Goal: Information Seeking & Learning: Learn about a topic

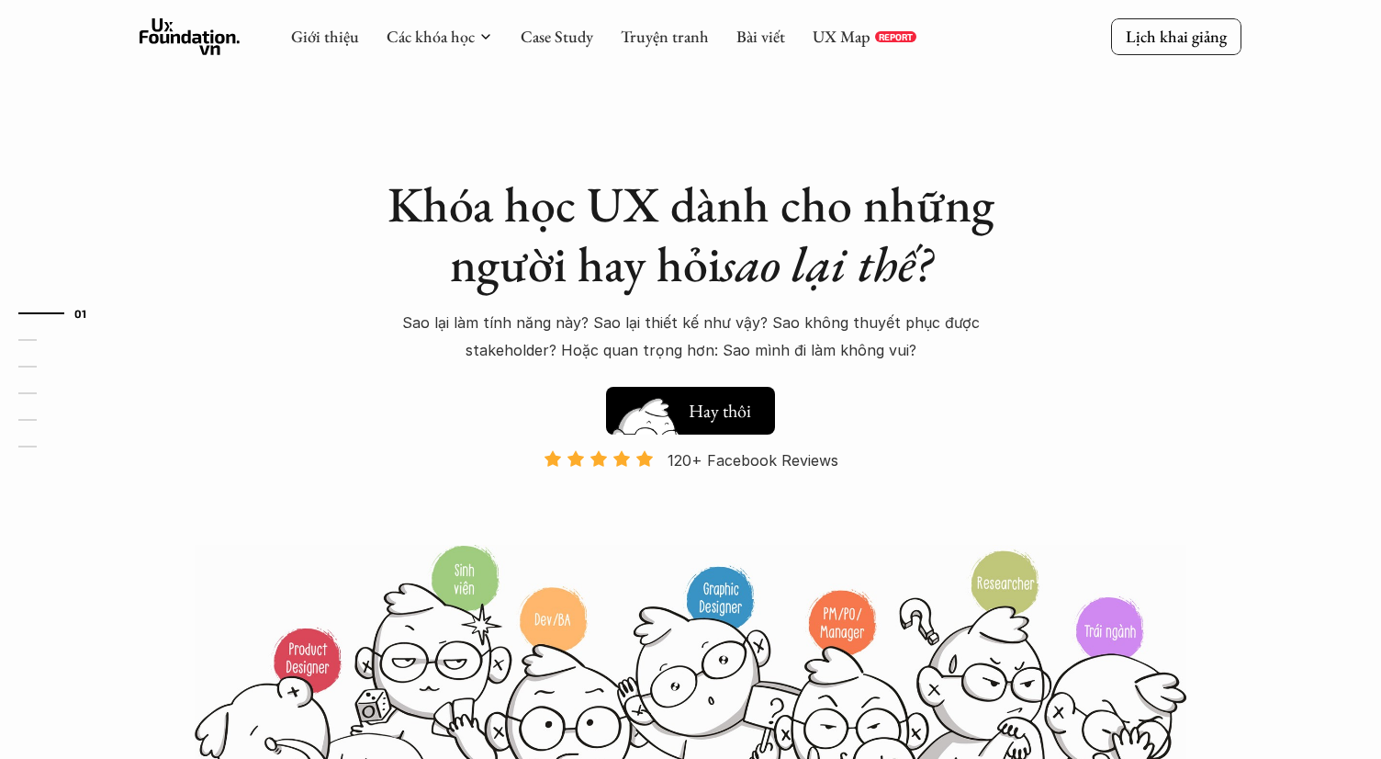
click at [707, 402] on h5 "Xem thử" at bounding box center [723, 415] width 68 height 26
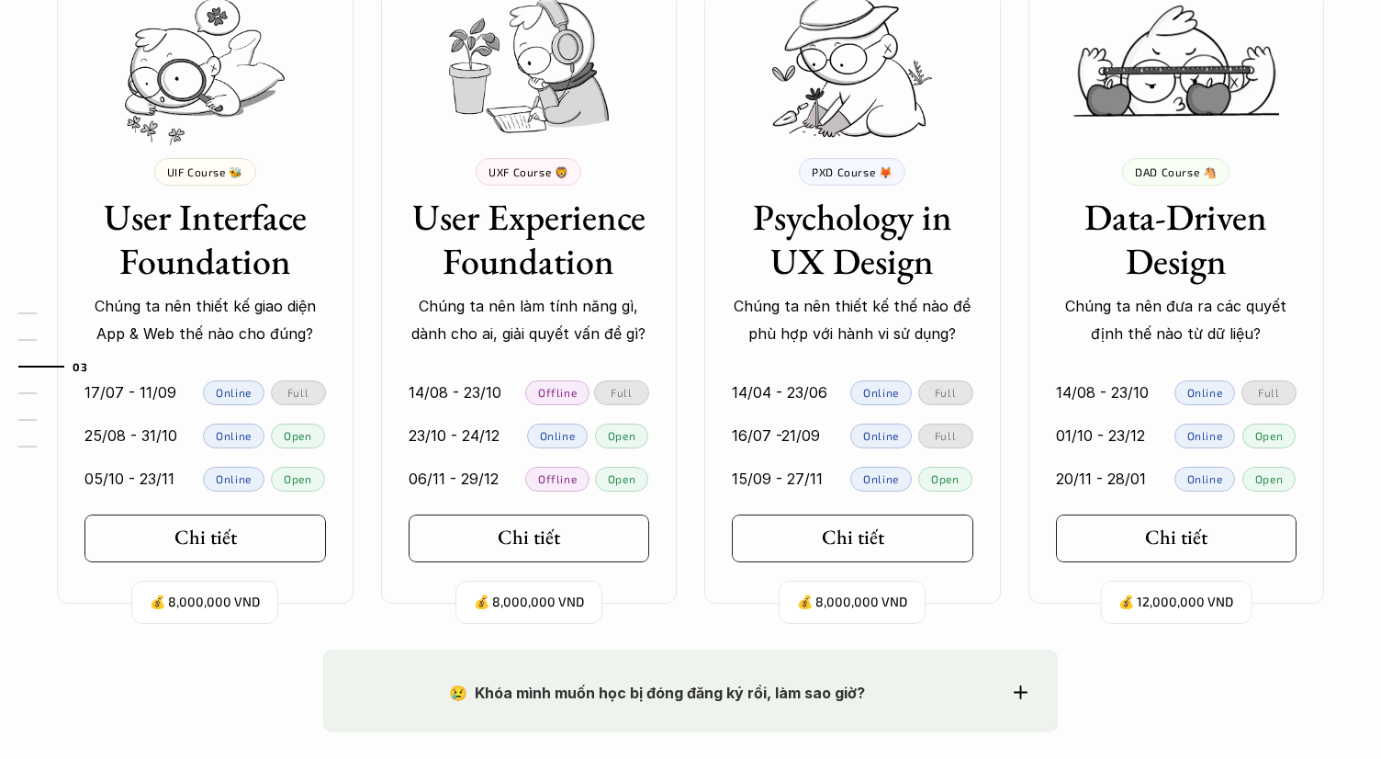
scroll to position [1765, 0]
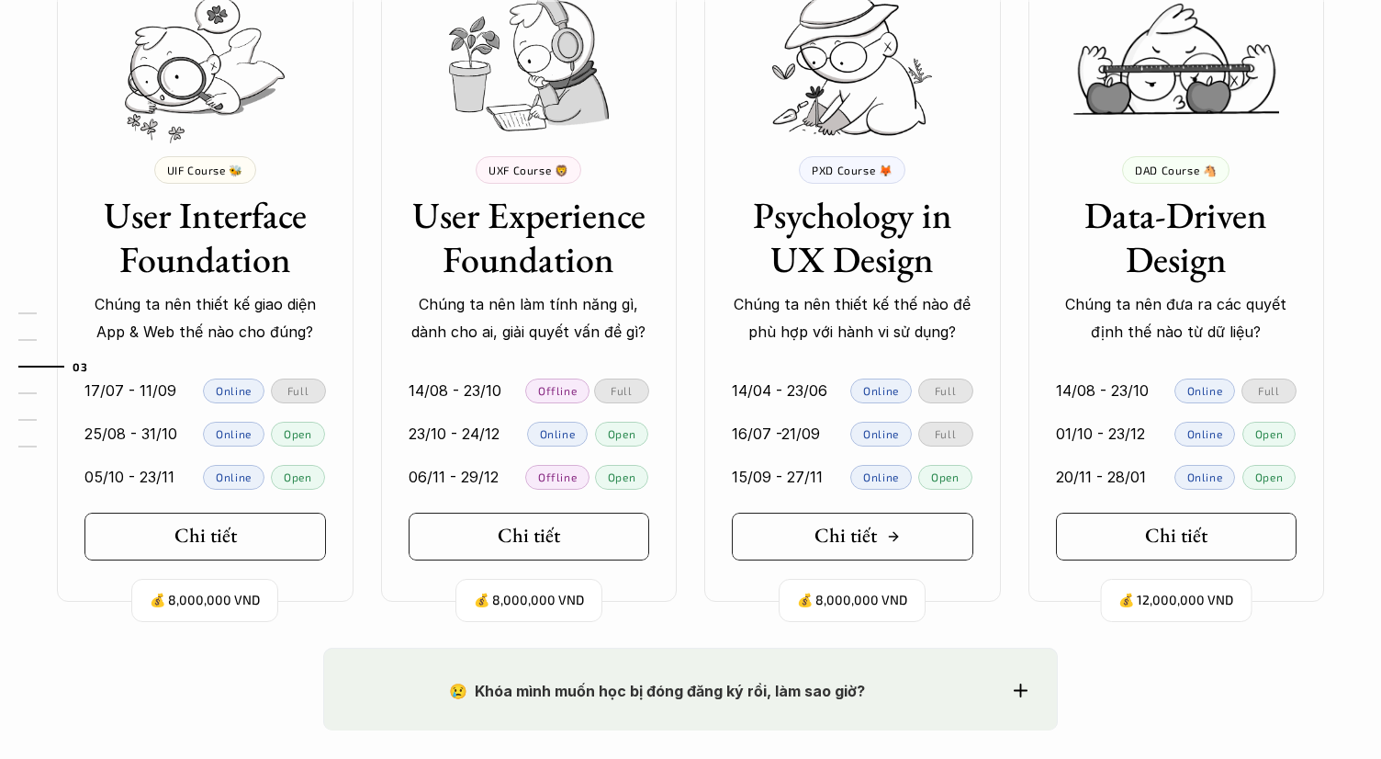
click at [786, 534] on link "Chi tiết" at bounding box center [853, 536] width 242 height 48
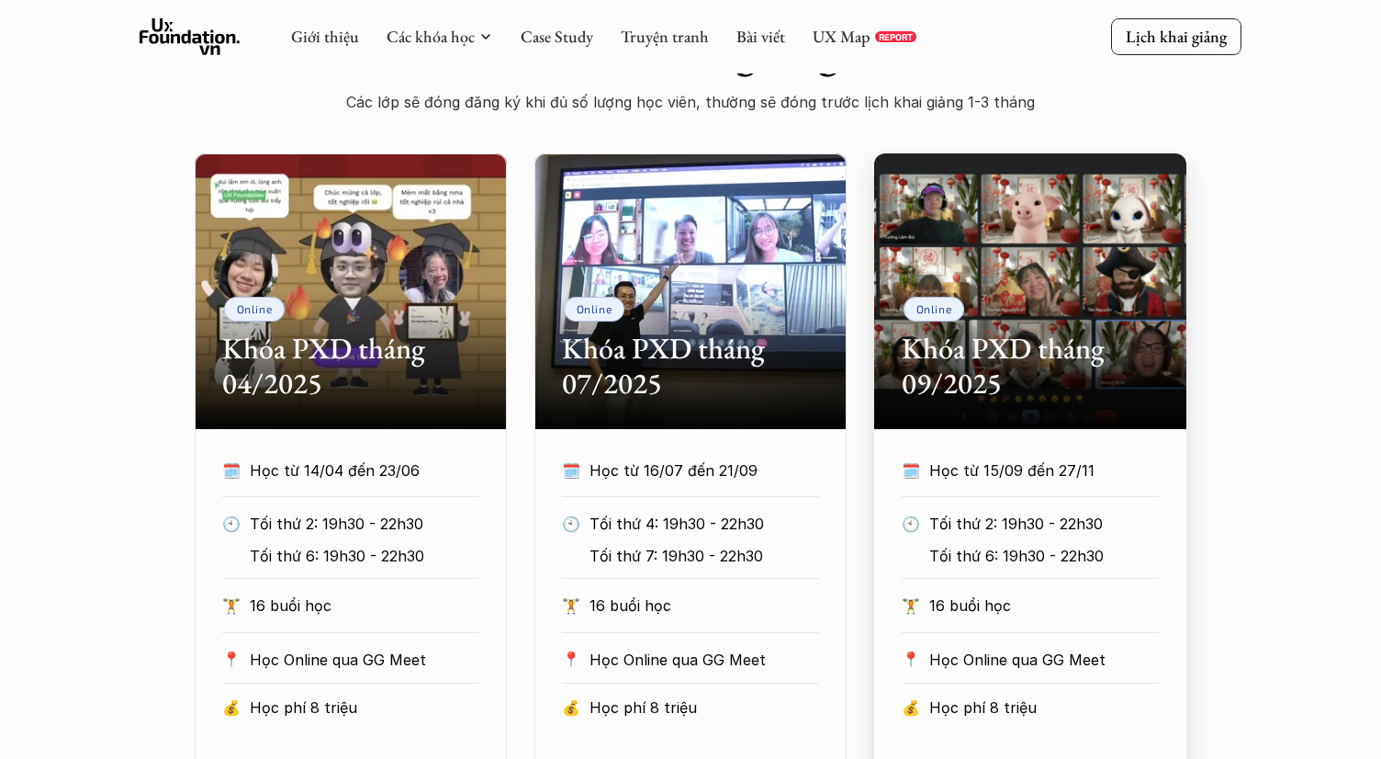
scroll to position [761, 0]
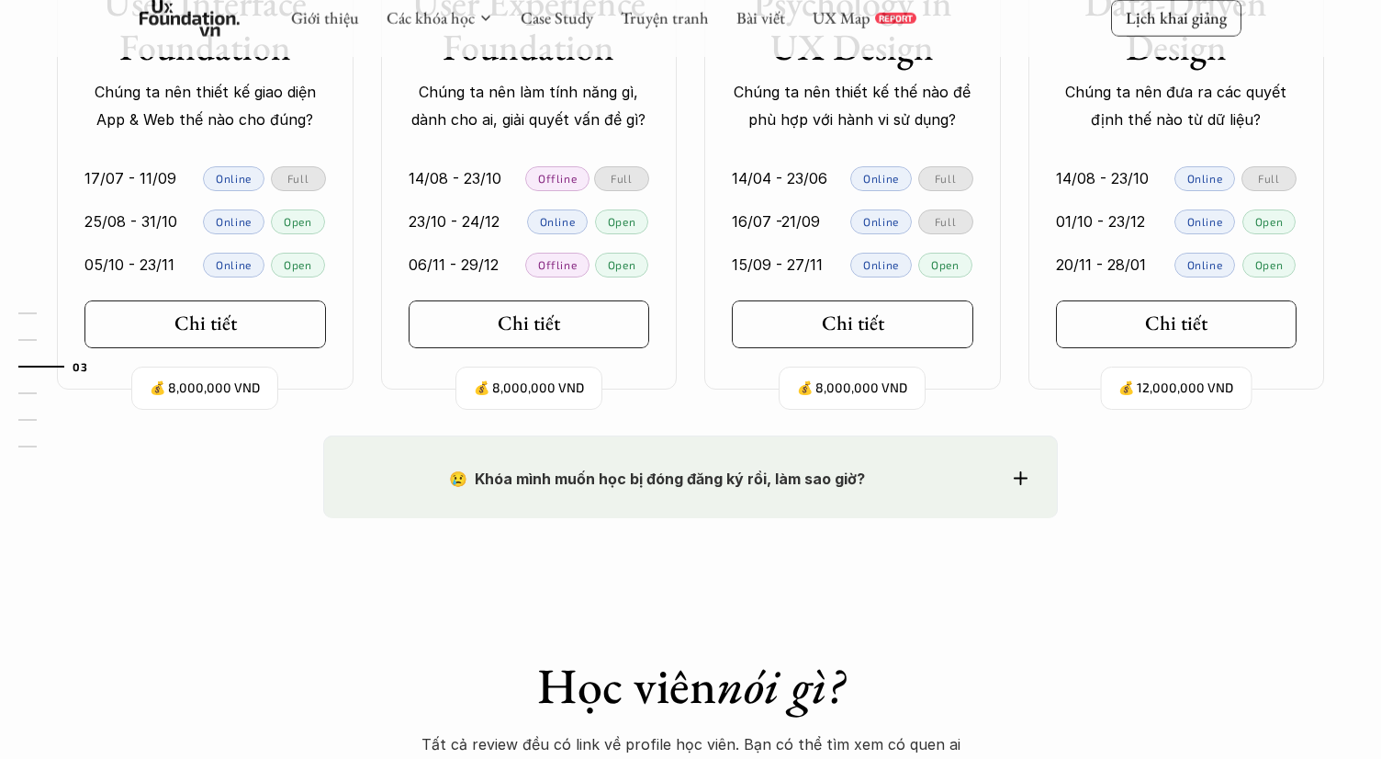
scroll to position [1974, 0]
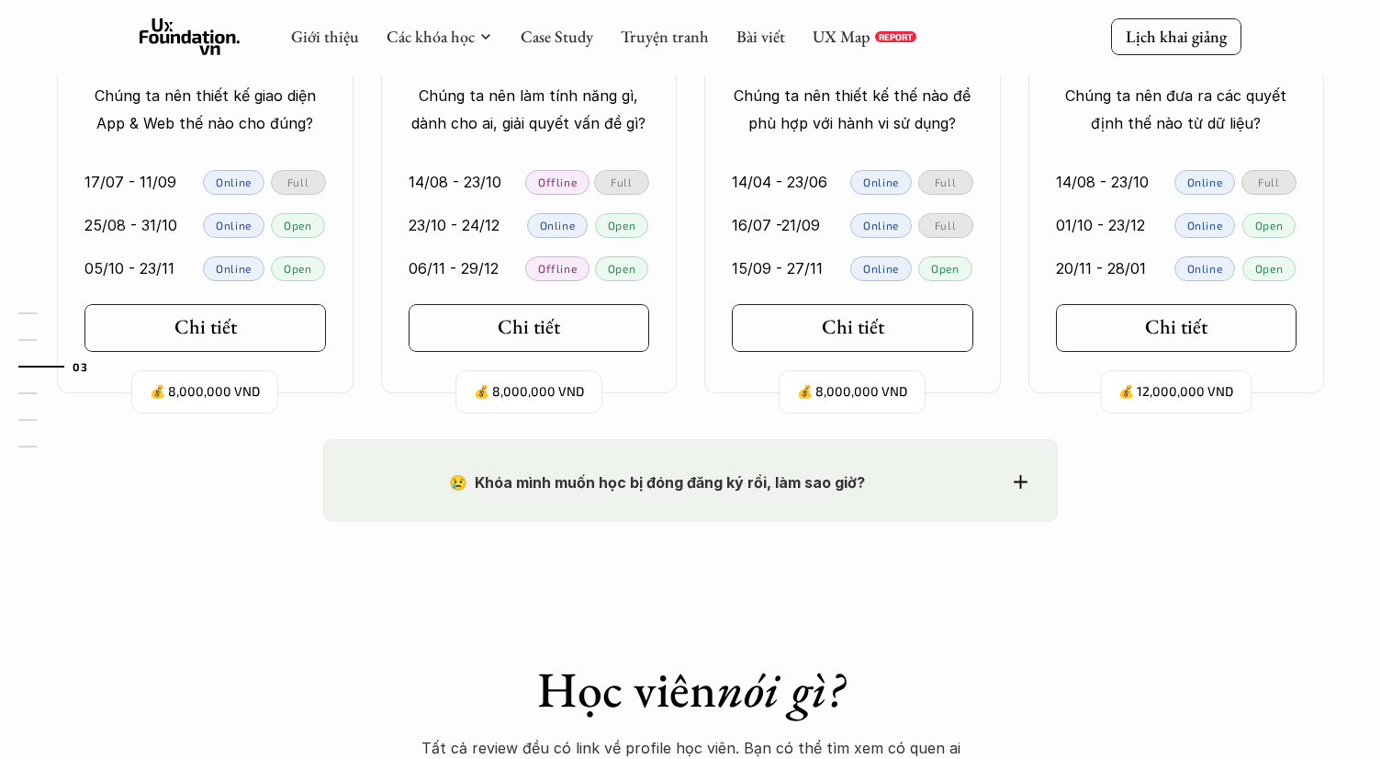
click at [565, 296] on div "💰 8,000,000 VND UXF Course 🦁 User Experience Foundation Chúng ta nên làm tính n…" at bounding box center [529, 67] width 297 height 652
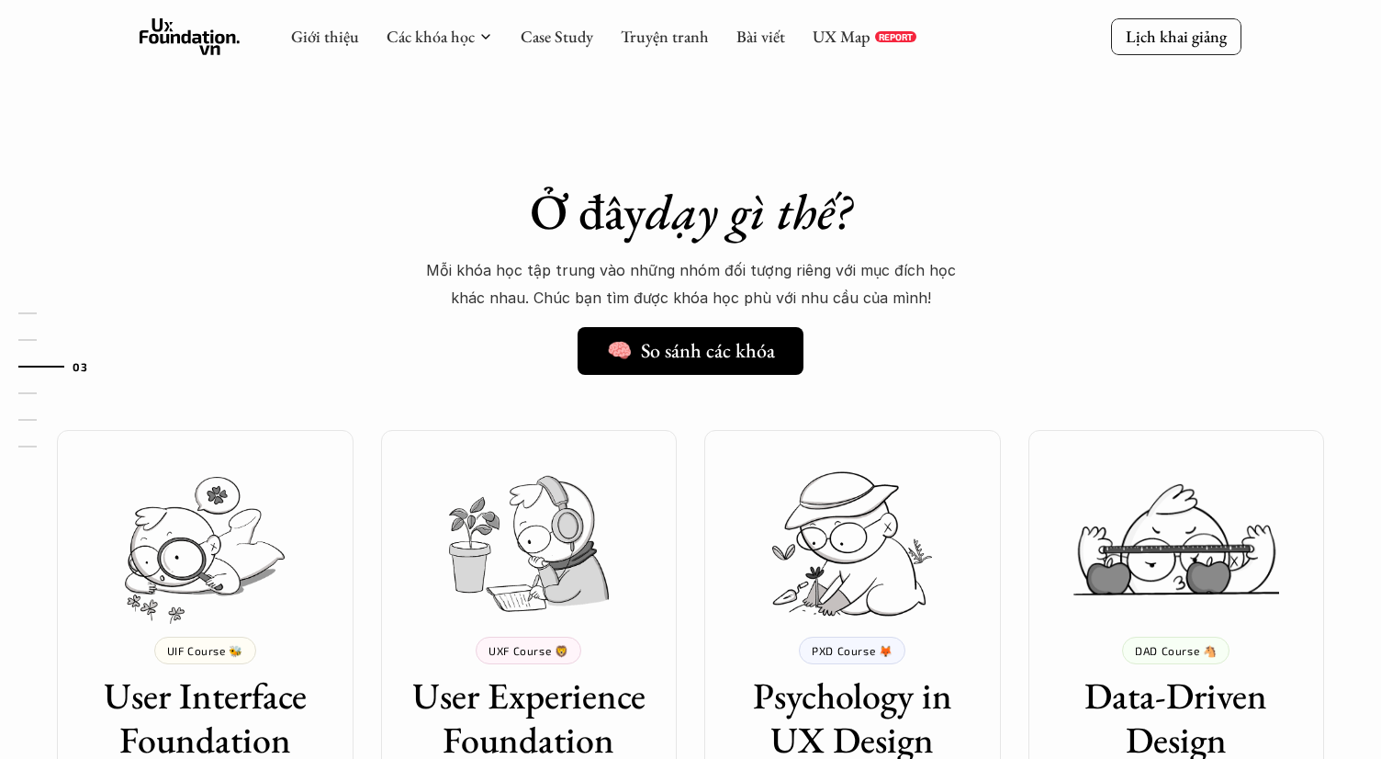
scroll to position [1273, 0]
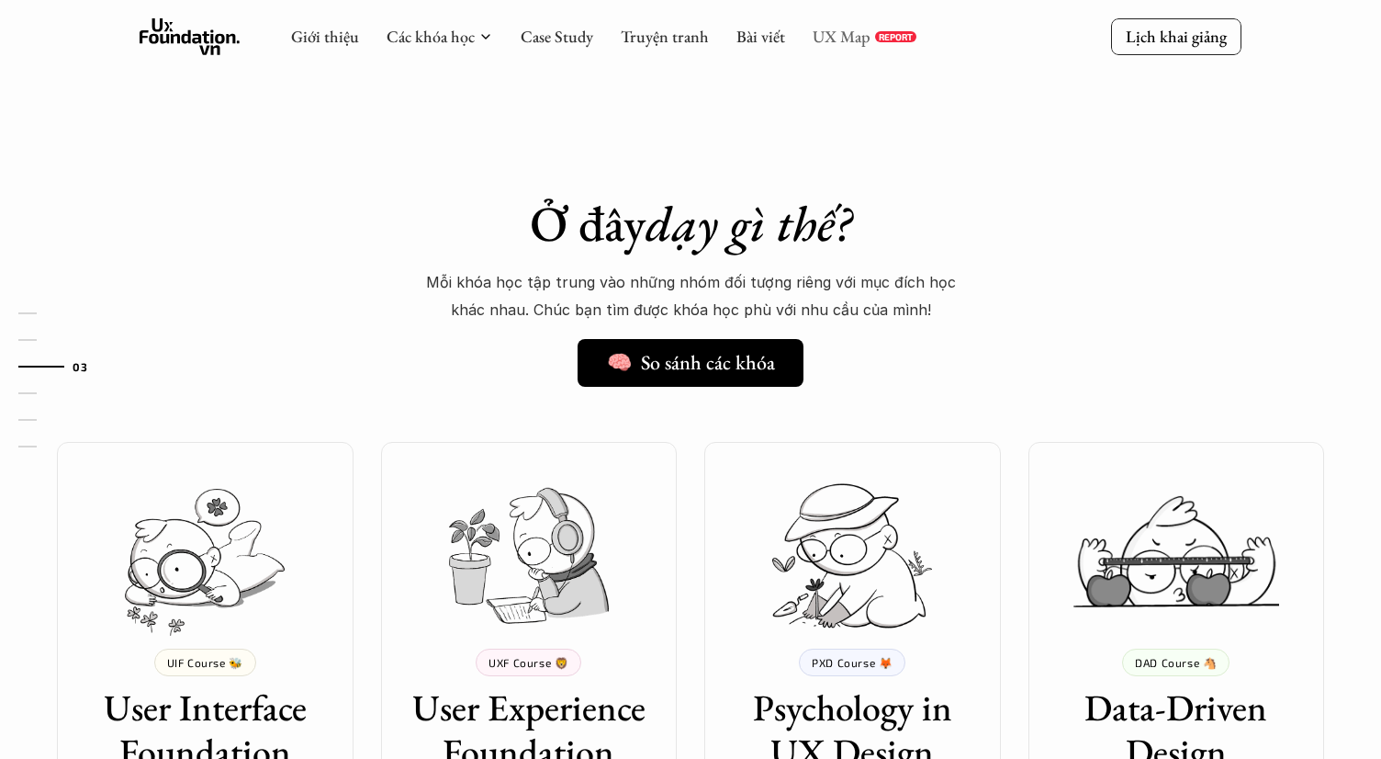
click at [843, 32] on link "UX Map" at bounding box center [842, 36] width 58 height 21
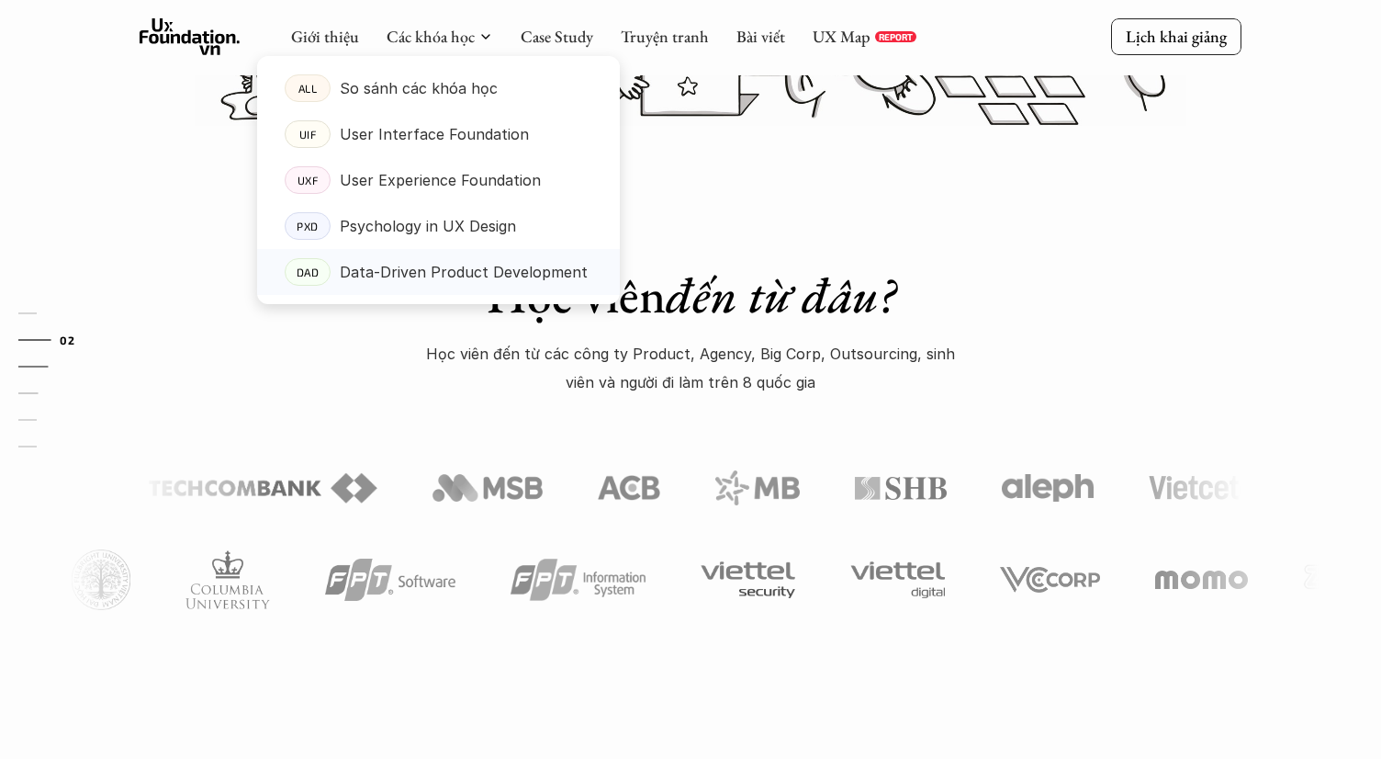
scroll to position [697, 0]
